Goal: Transaction & Acquisition: Subscribe to service/newsletter

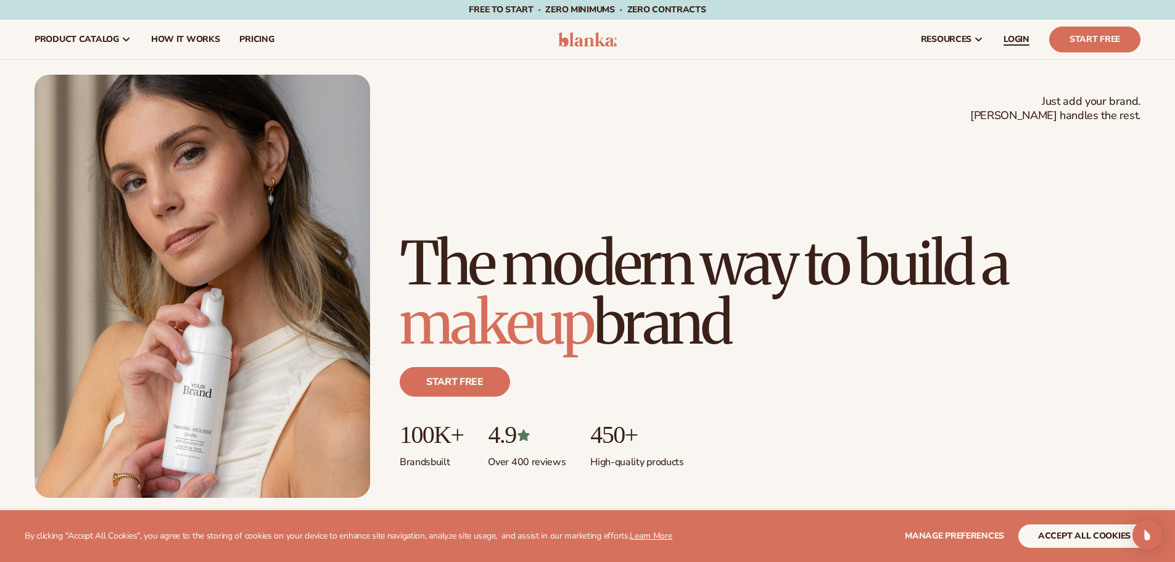
click at [1028, 38] on span "LOGIN" at bounding box center [1017, 40] width 26 height 10
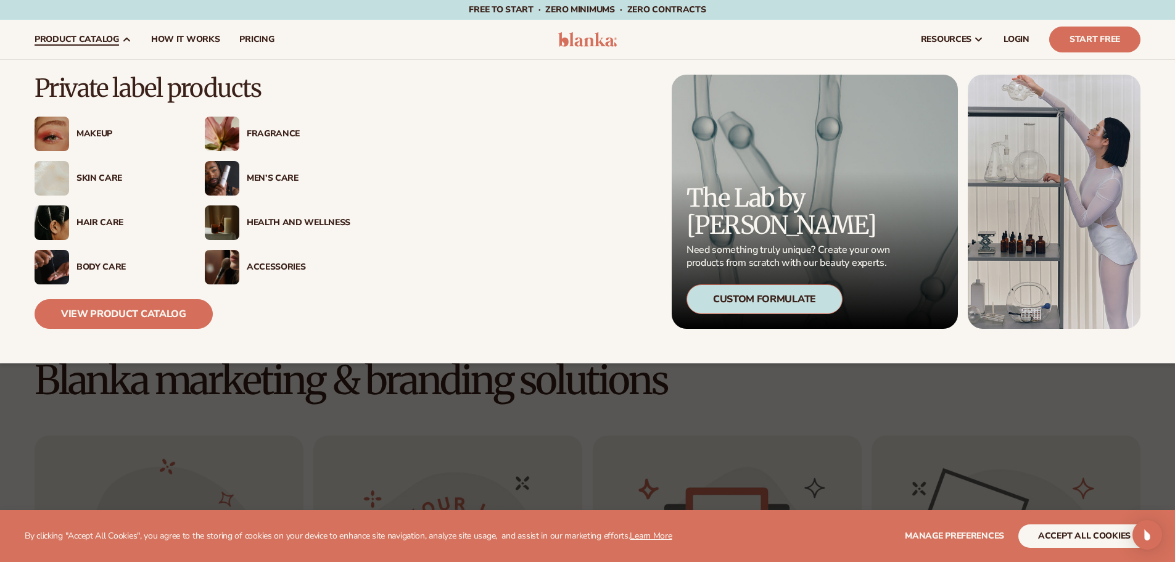
click at [277, 129] on div "Fragrance" at bounding box center [299, 134] width 104 height 10
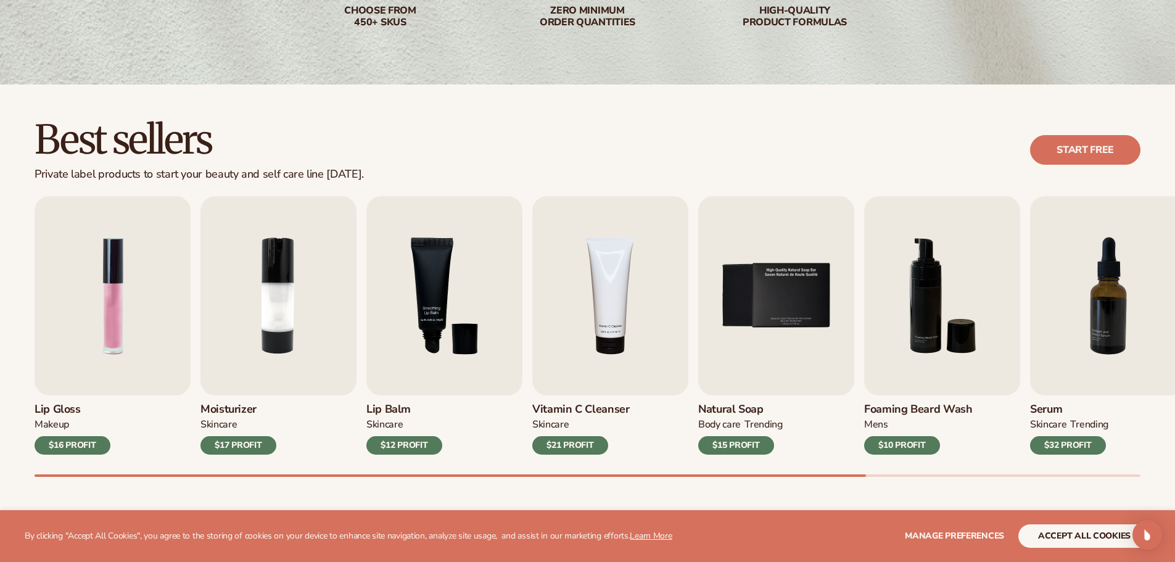
scroll to position [370, 0]
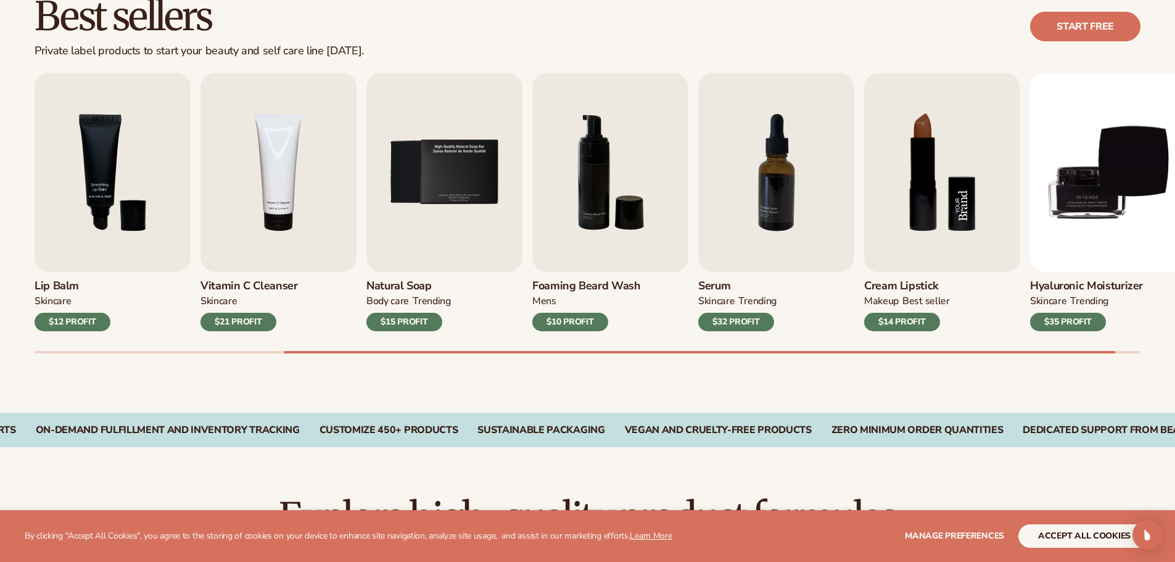
click at [941, 242] on img "8 / 9" at bounding box center [942, 172] width 156 height 199
click at [889, 284] on h3 "Cream Lipstick" at bounding box center [907, 286] width 86 height 14
click at [924, 143] on img "8 / 9" at bounding box center [942, 172] width 156 height 199
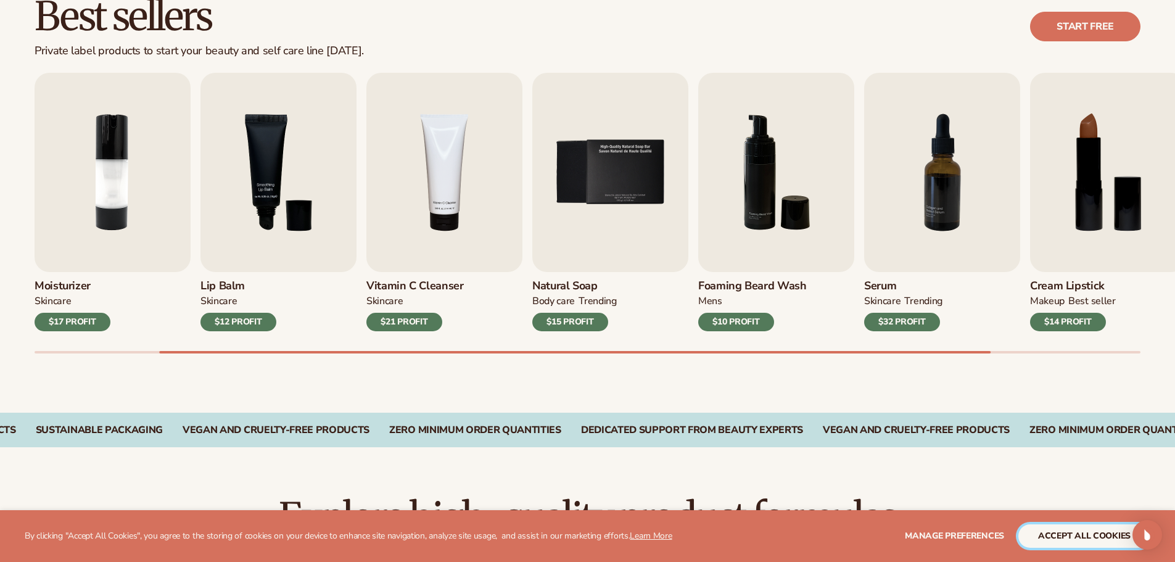
click at [1108, 532] on button "accept all cookies" at bounding box center [1084, 535] width 132 height 23
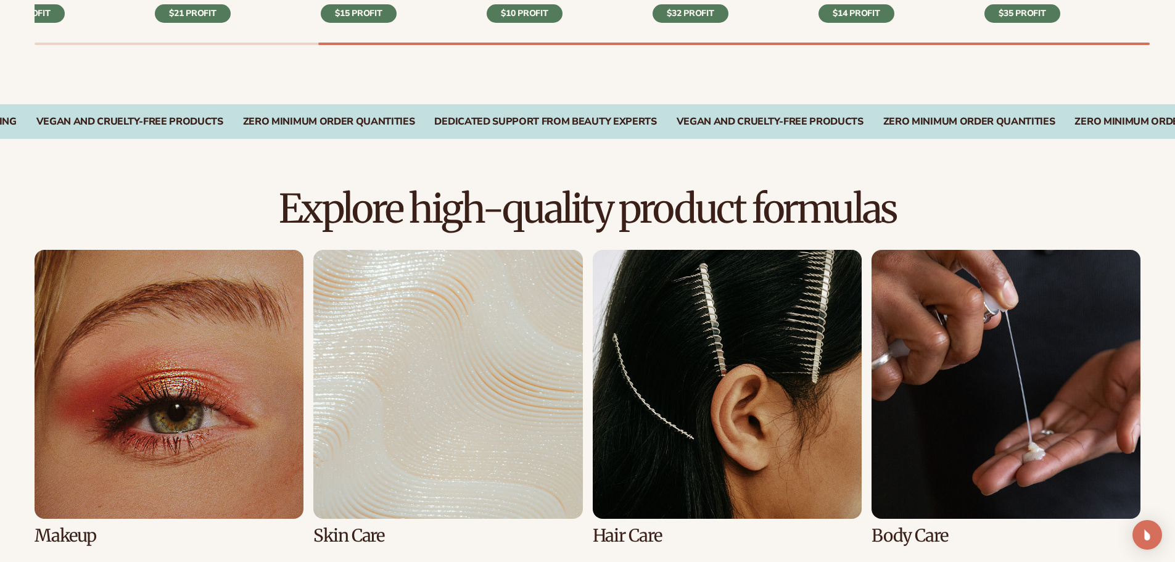
scroll to position [802, 0]
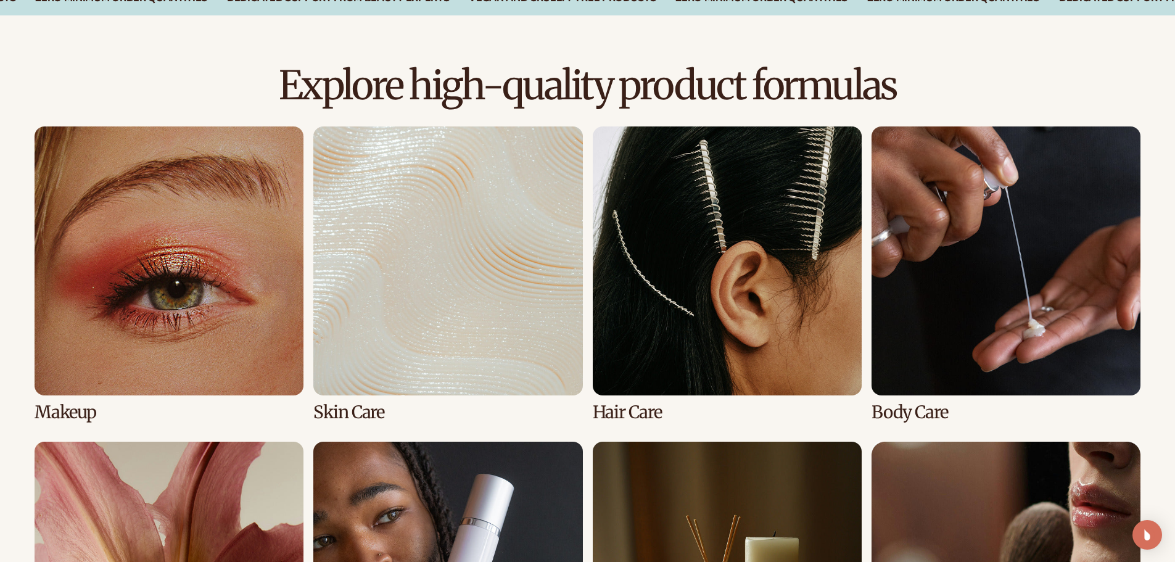
click at [1004, 228] on link "4 / 8" at bounding box center [1006, 273] width 269 height 295
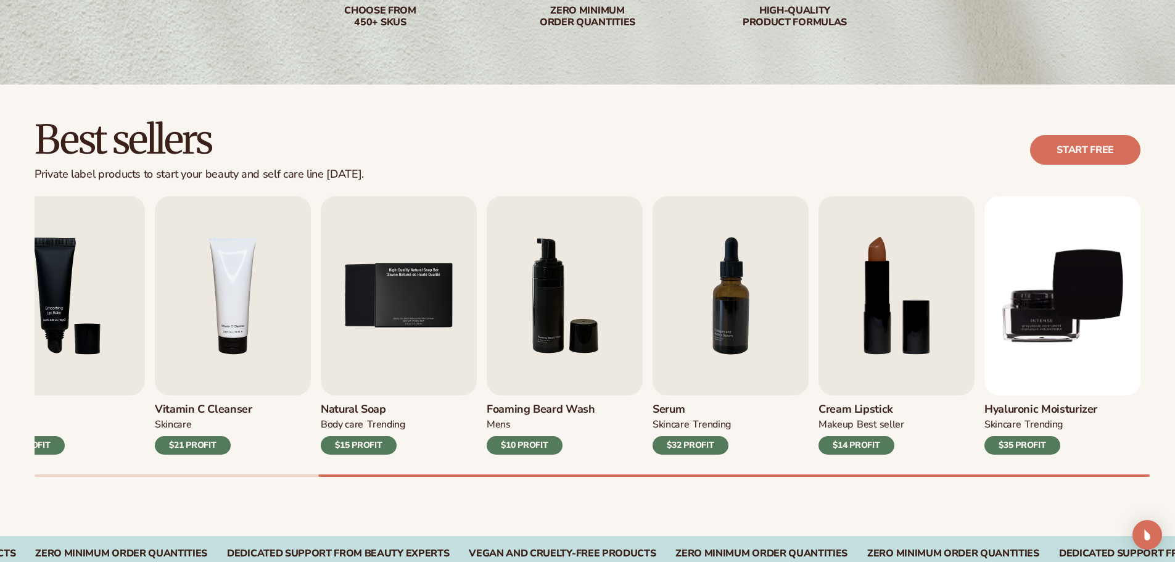
scroll to position [308, 0]
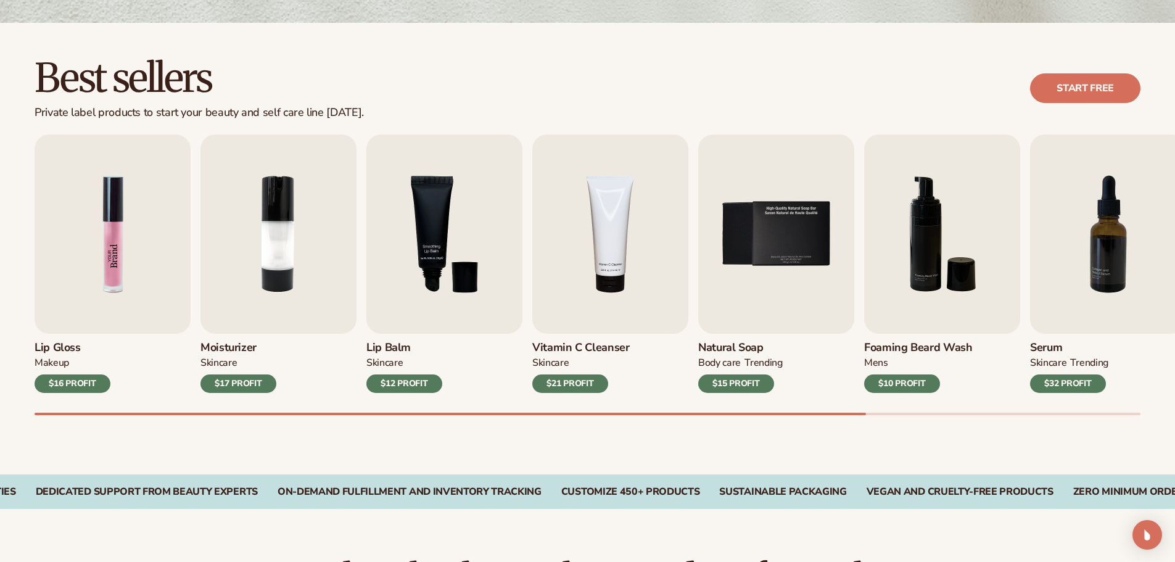
click at [121, 237] on img "1 / 9" at bounding box center [113, 233] width 156 height 199
click at [68, 387] on div "$16 PROFIT" at bounding box center [73, 383] width 76 height 19
click at [1084, 84] on link "Start free" at bounding box center [1085, 88] width 110 height 30
